Goal: Navigation & Orientation: Find specific page/section

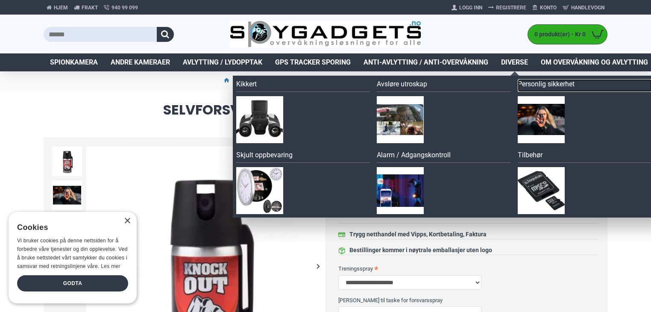
click at [541, 82] on link "Personlig sikkerhet" at bounding box center [585, 85] width 134 height 13
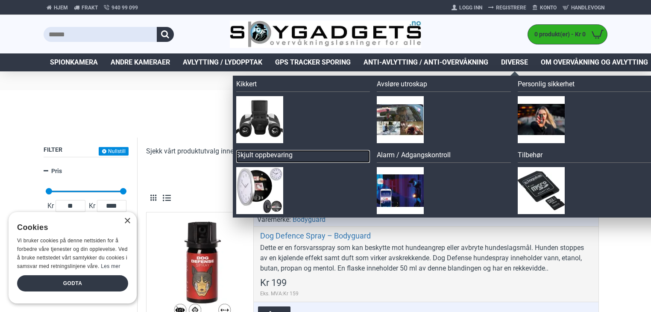
click at [271, 156] on link "Skjult oppbevaring" at bounding box center [303, 156] width 134 height 13
